Goal: Submit feedback/report problem

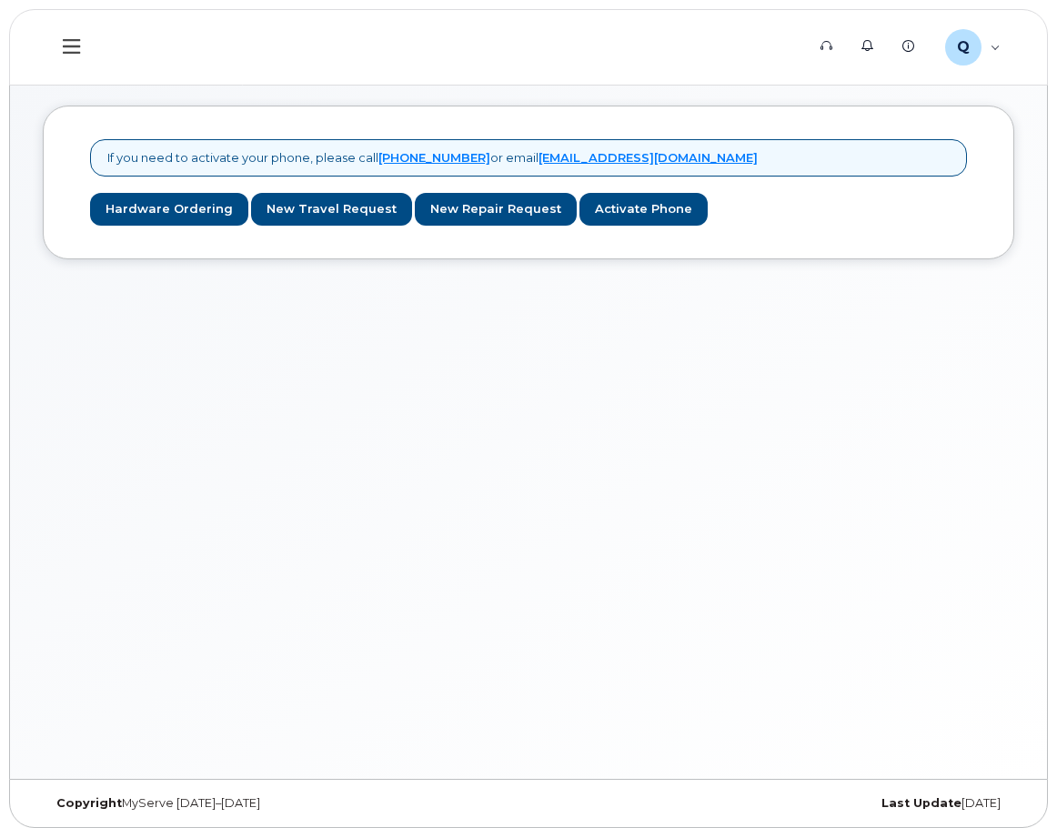
click at [74, 42] on icon at bounding box center [71, 46] width 17 height 20
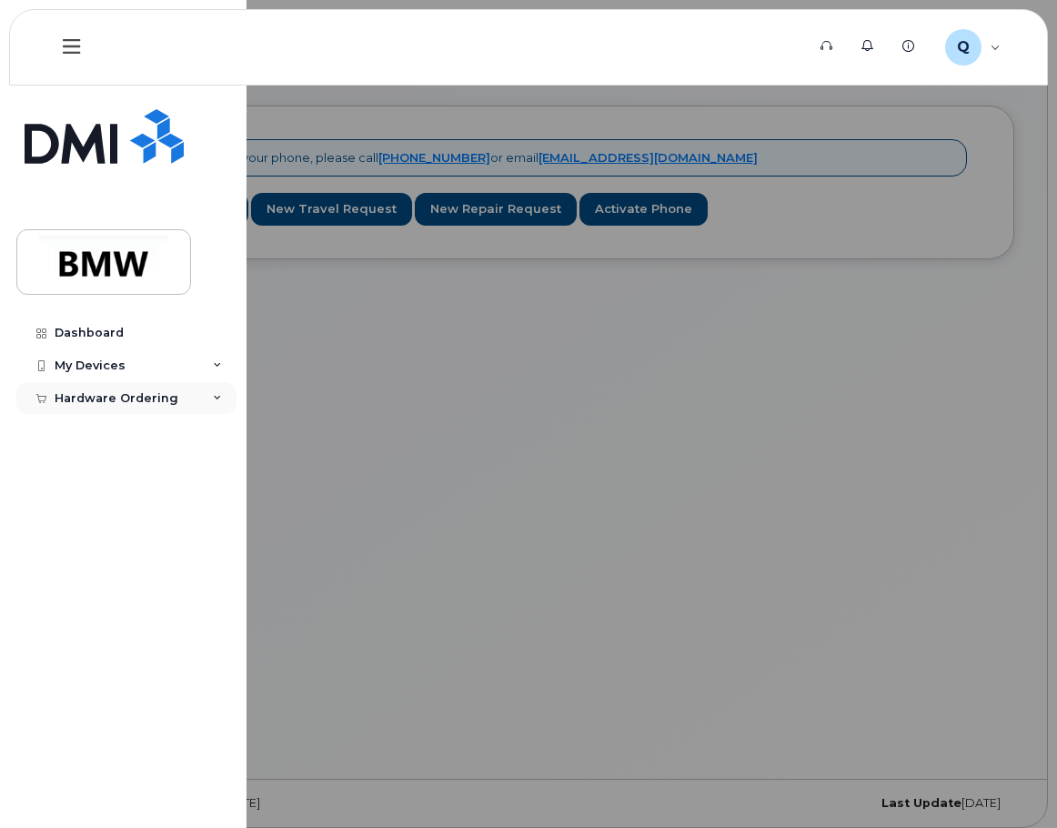
click at [177, 393] on div "Hardware Ordering" at bounding box center [126, 398] width 220 height 33
click at [125, 356] on div "My Devices" at bounding box center [126, 365] width 220 height 33
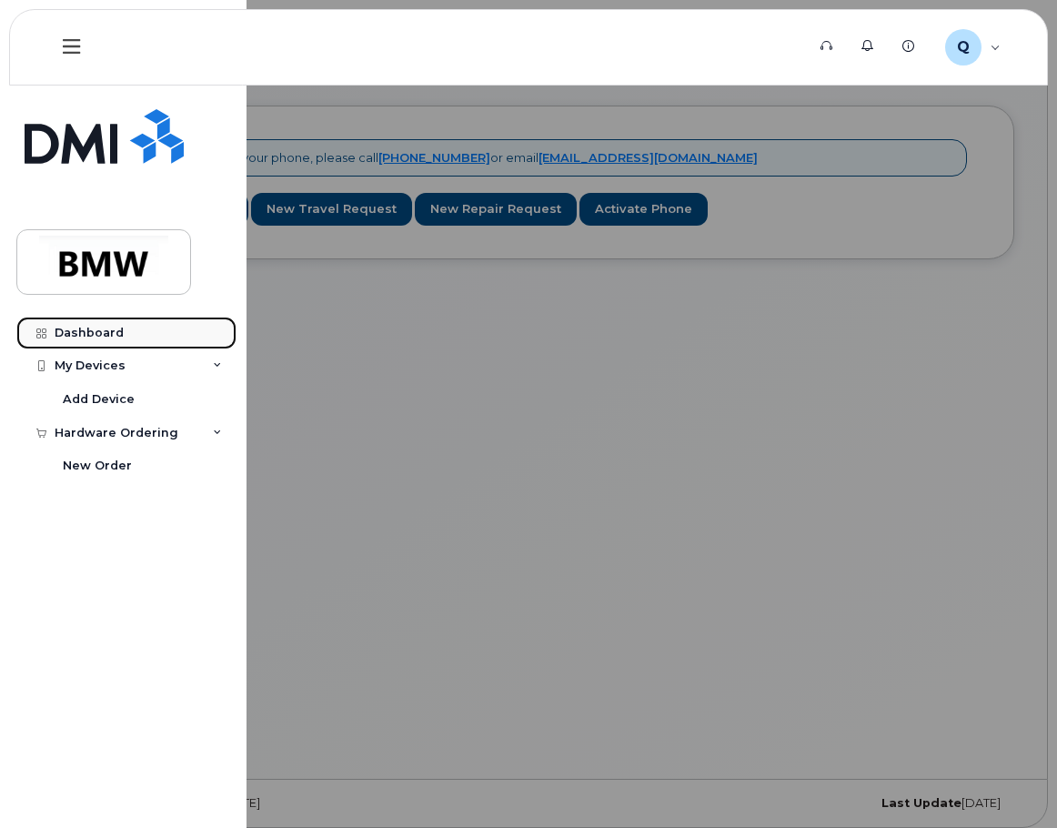
click at [67, 323] on link "Dashboard" at bounding box center [126, 332] width 220 height 33
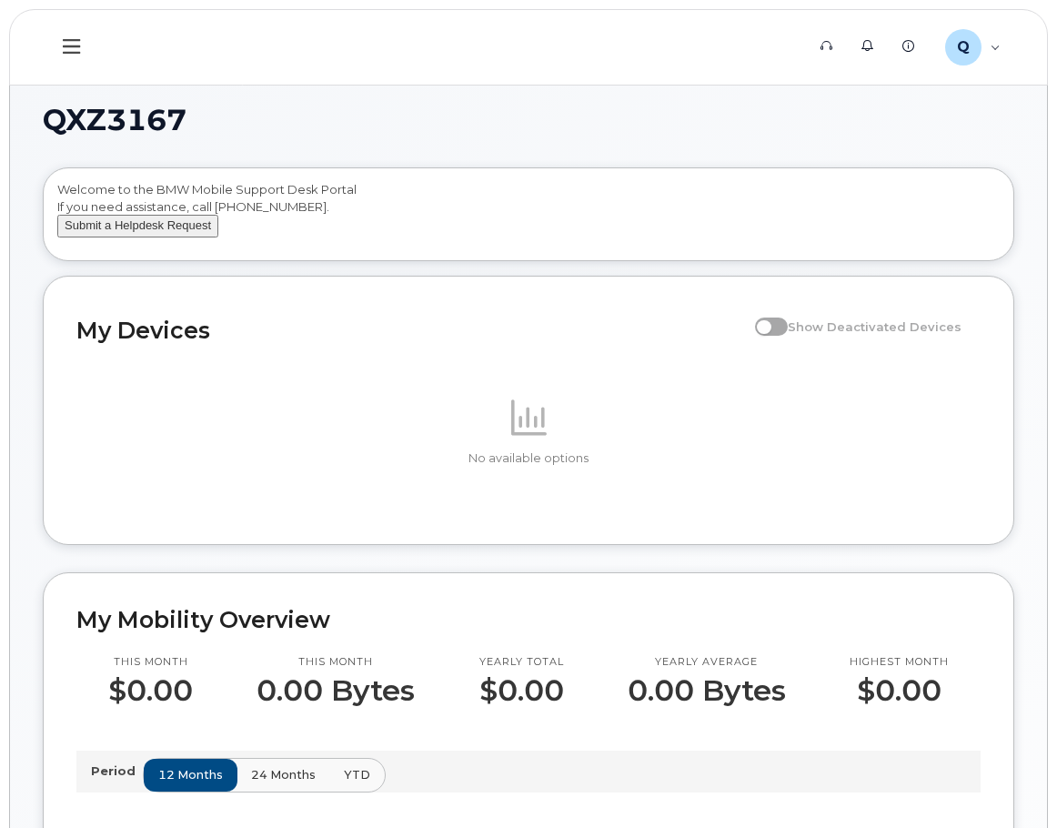
click at [127, 237] on button "Submit a Helpdesk Request" at bounding box center [137, 226] width 161 height 23
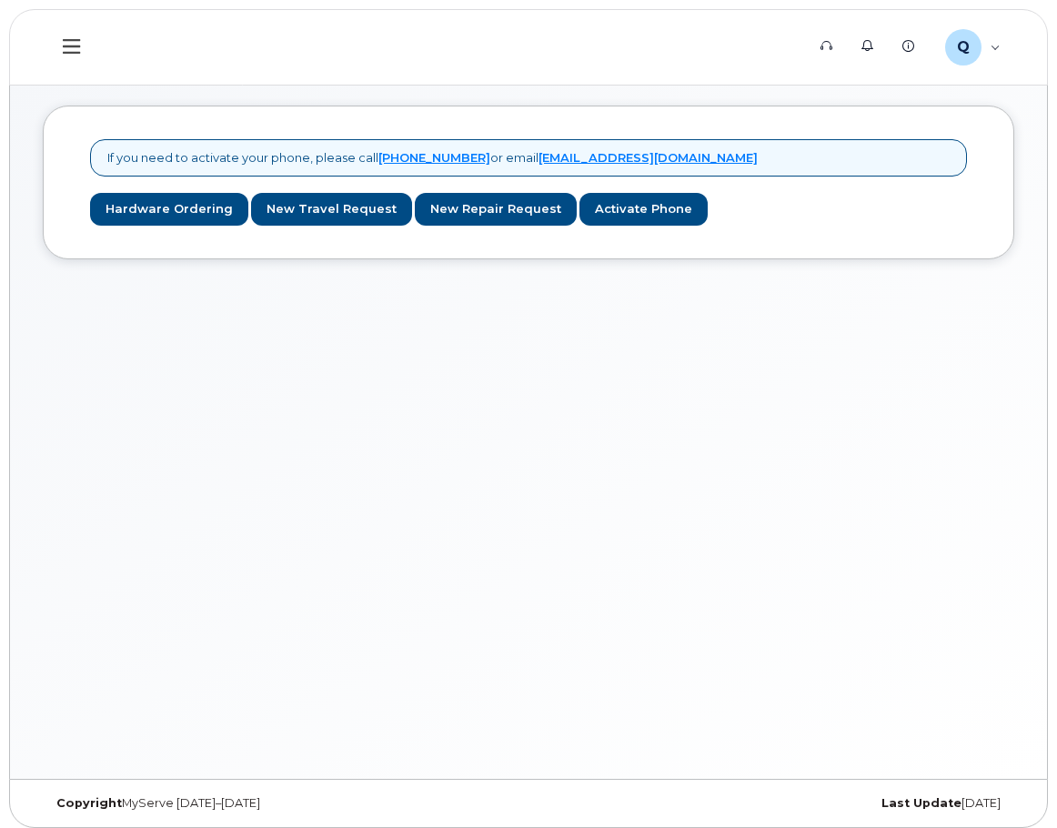
click at [859, 456] on div "If you need to activate your phone, please call [PHONE_NUMBER] or email [EMAIL_…" at bounding box center [528, 426] width 1037 height 706
click at [75, 50] on icon at bounding box center [71, 46] width 17 height 20
